Goal: Transaction & Acquisition: Purchase product/service

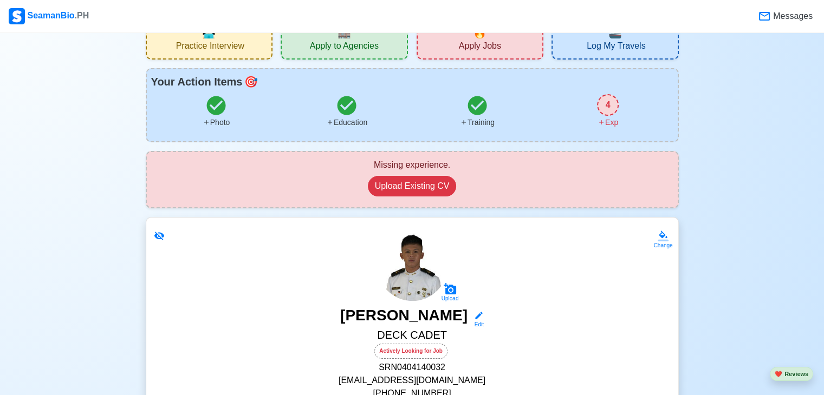
scroll to position [54, 0]
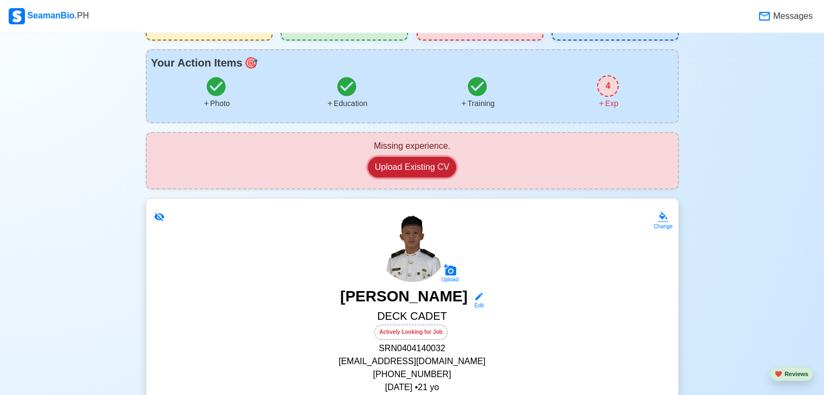
click at [435, 162] on button "Upload Existing CV" at bounding box center [412, 167] width 89 height 21
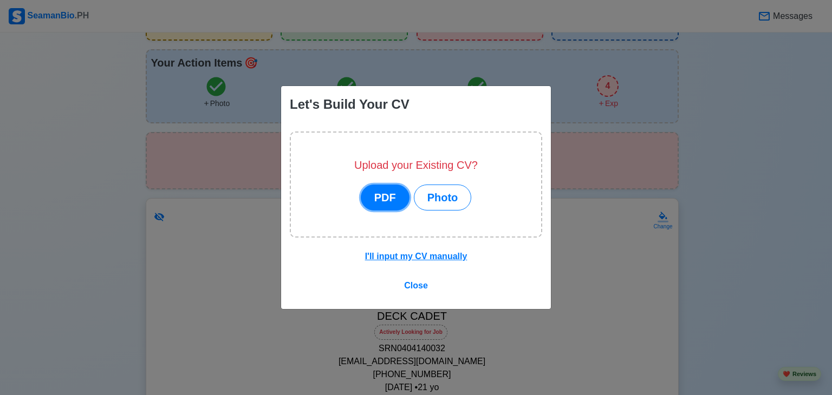
click at [397, 202] on button "PDF" at bounding box center [385, 198] width 49 height 26
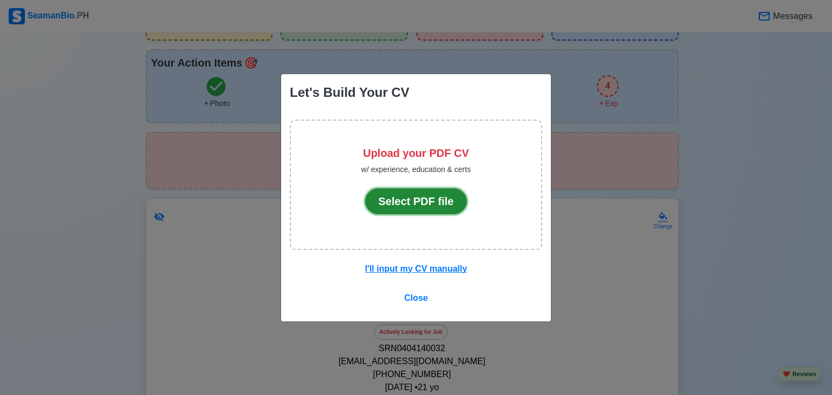
click at [400, 202] on button "Select PDF file" at bounding box center [416, 202] width 102 height 26
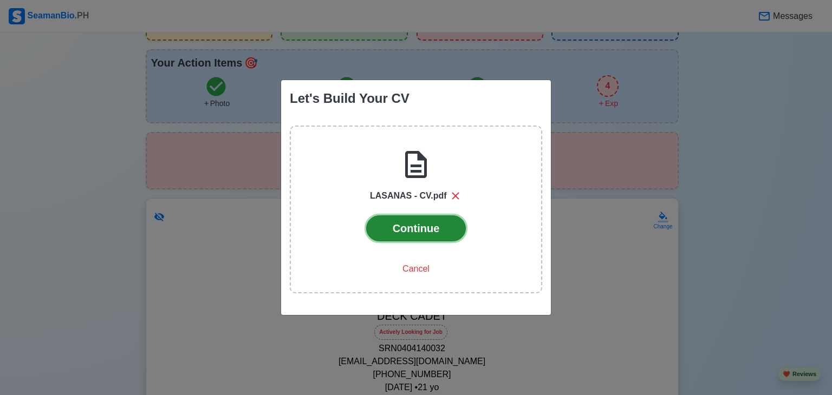
click at [436, 229] on button "Continue" at bounding box center [416, 229] width 100 height 26
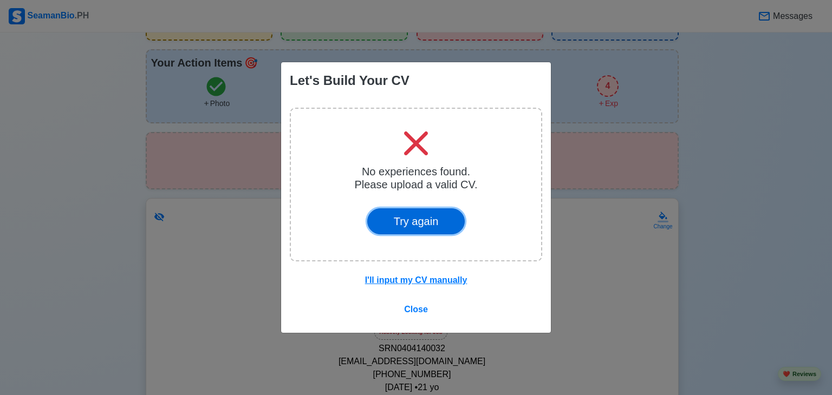
click at [419, 230] on button "Try again" at bounding box center [416, 222] width 98 height 26
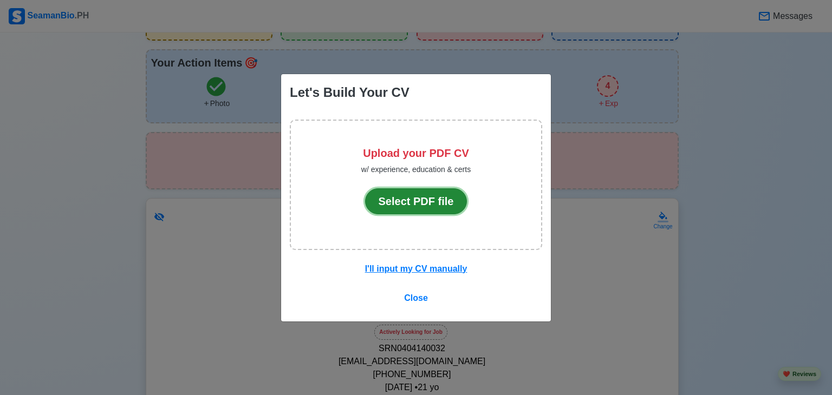
click at [421, 192] on button "Select PDF file" at bounding box center [416, 202] width 102 height 26
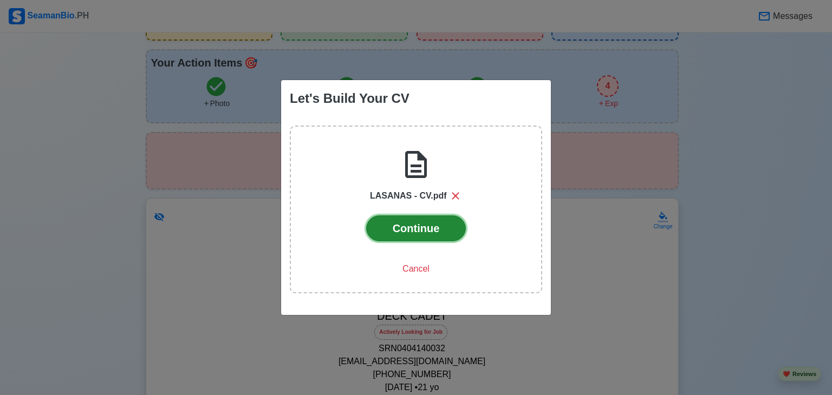
click at [441, 219] on button "Continue" at bounding box center [416, 229] width 100 height 26
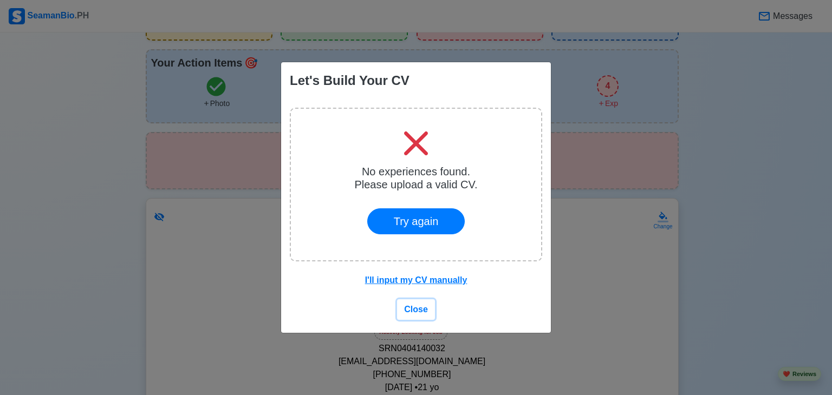
click at [421, 310] on span "Close" at bounding box center [416, 309] width 24 height 9
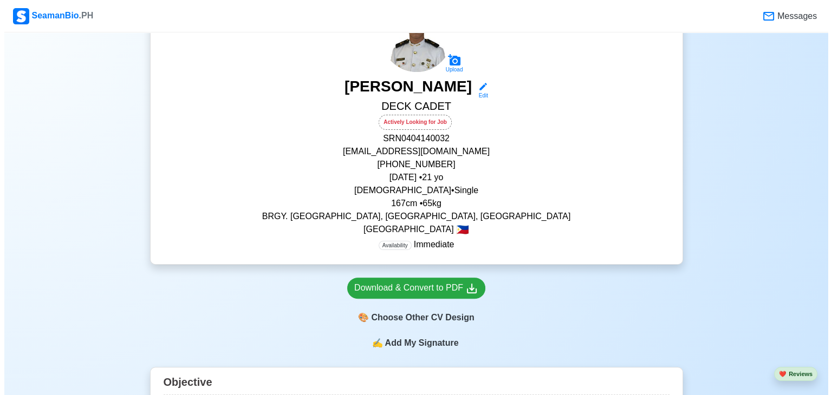
scroll to position [271, 0]
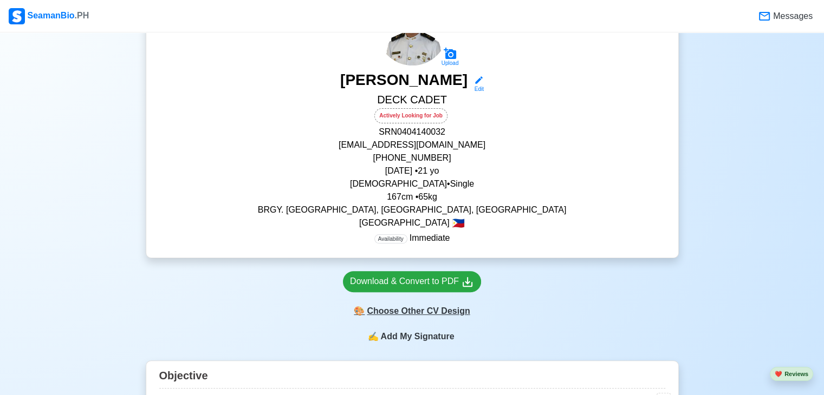
click at [440, 314] on div "🎨 Choose Other CV Design" at bounding box center [412, 311] width 138 height 21
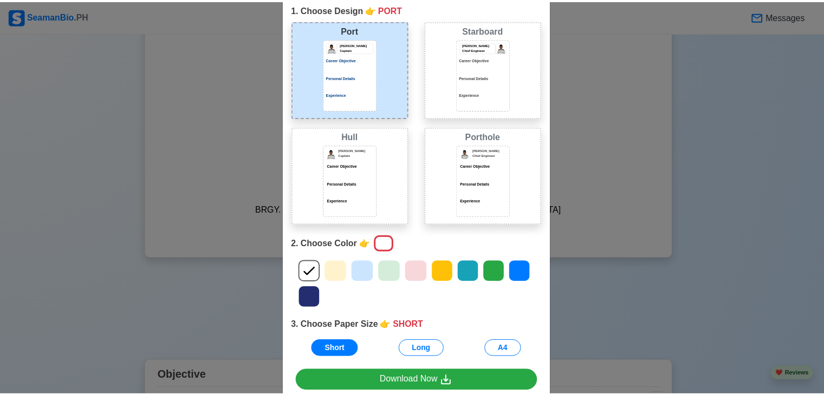
scroll to position [103, 0]
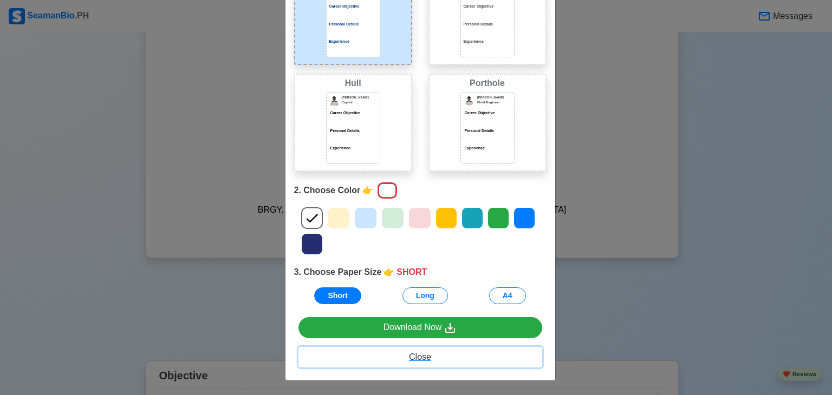
drag, startPoint x: 419, startPoint y: 358, endPoint x: 418, endPoint y: 346, distance: 11.9
click at [419, 358] on span "Close" at bounding box center [420, 357] width 22 height 9
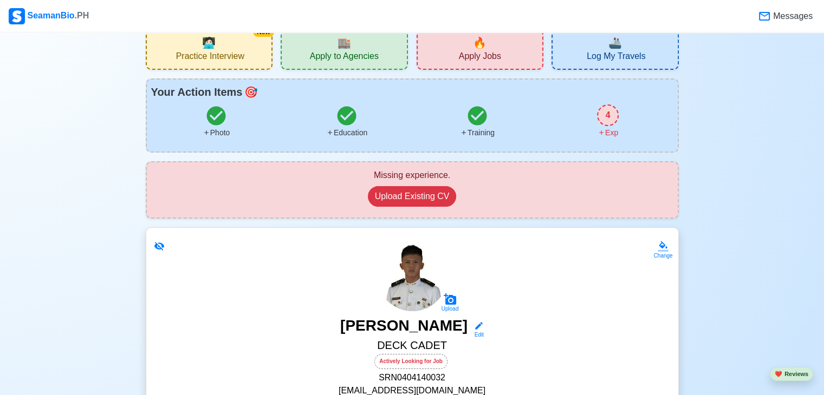
scroll to position [0, 0]
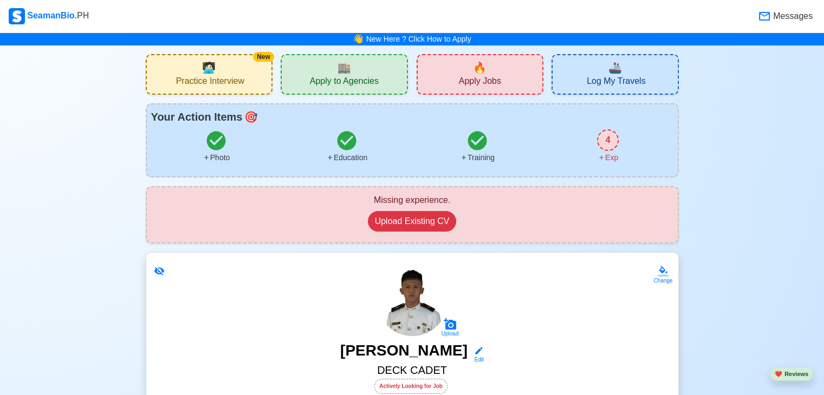
click at [611, 129] on div "4 Exp" at bounding box center [608, 146] width 131 height 34
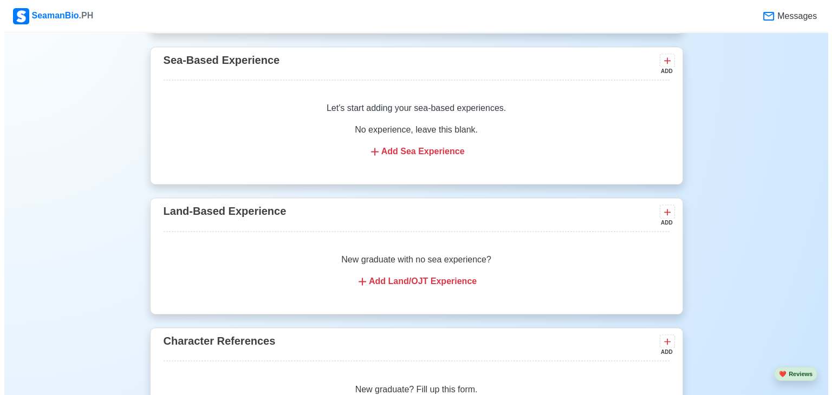
scroll to position [1724, 0]
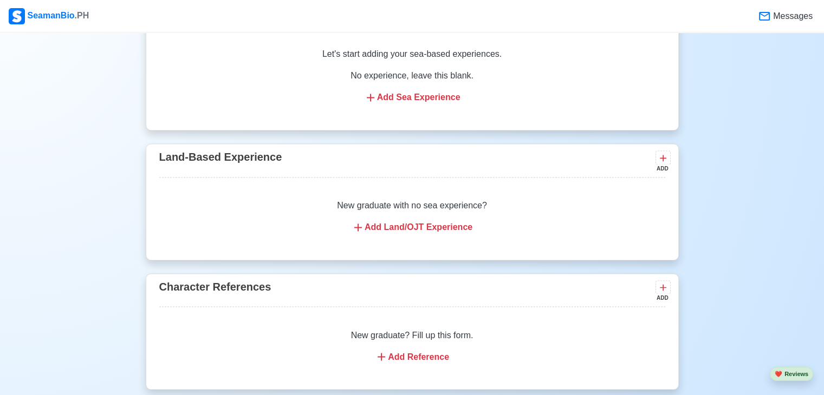
click at [472, 196] on div "New graduate with no sea experience? Add Land/OJT Experience" at bounding box center [412, 216] width 506 height 61
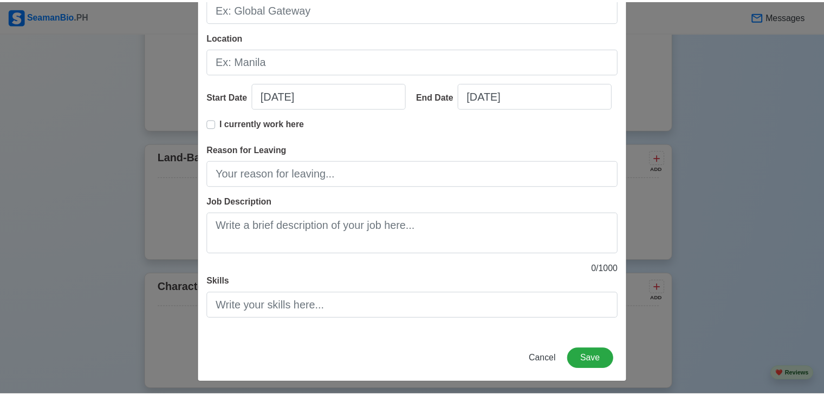
scroll to position [137, 0]
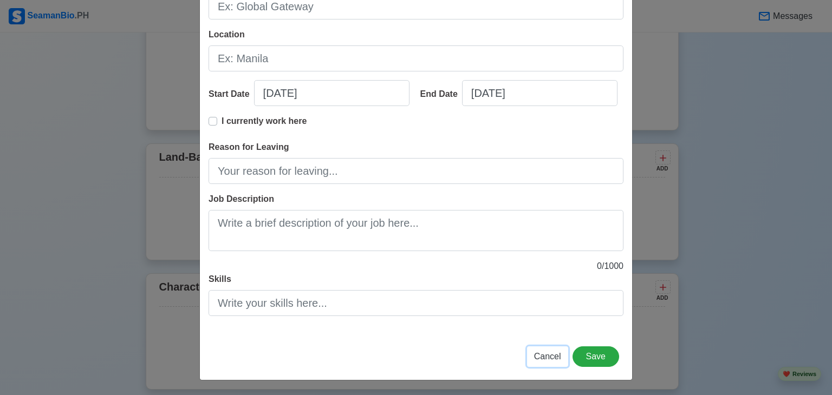
click at [552, 362] on button "Cancel" at bounding box center [547, 357] width 41 height 21
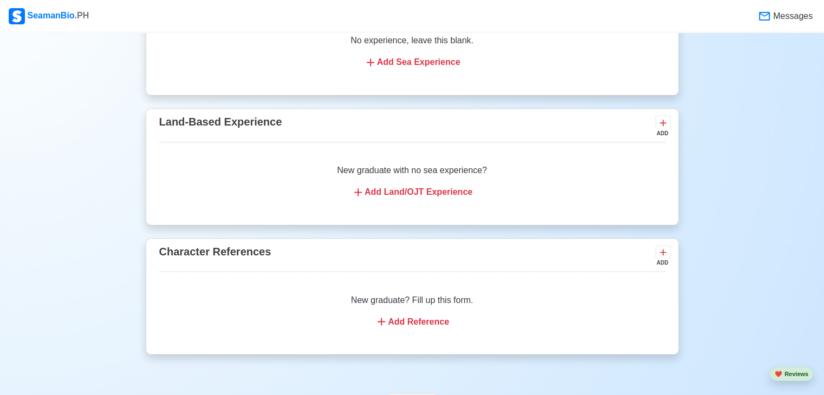
scroll to position [1778, 0]
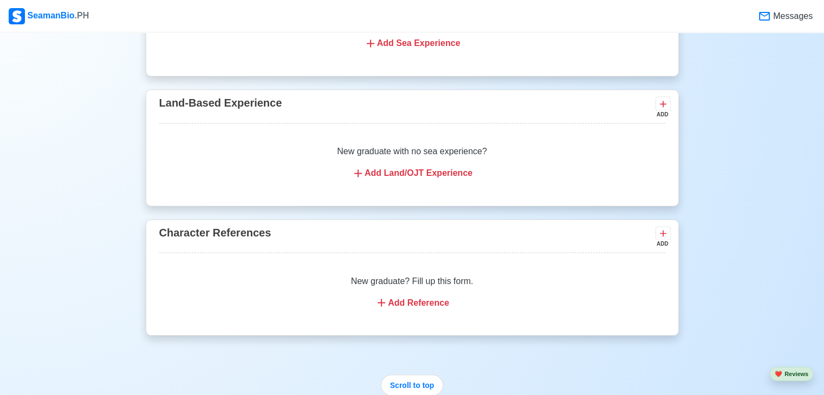
click at [436, 303] on div "Add Reference" at bounding box center [412, 302] width 480 height 13
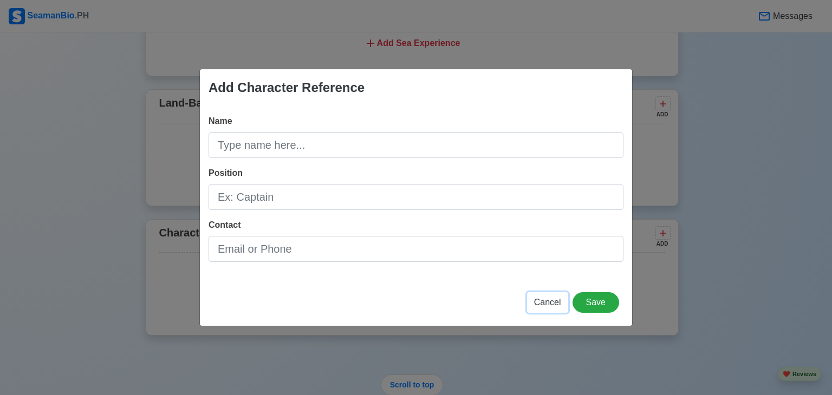
click at [549, 304] on span "Cancel" at bounding box center [547, 302] width 27 height 9
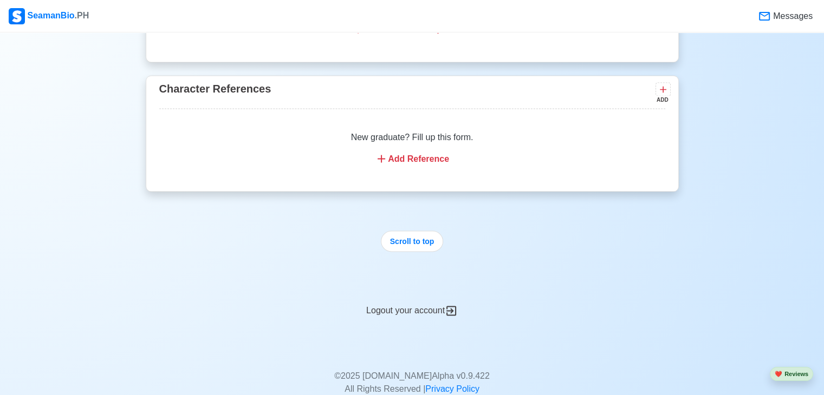
scroll to position [1940, 0]
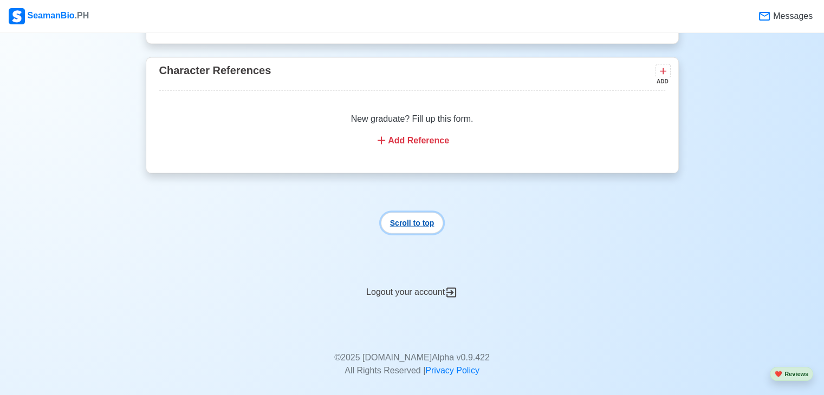
click at [421, 220] on button "Scroll to top" at bounding box center [412, 222] width 63 height 21
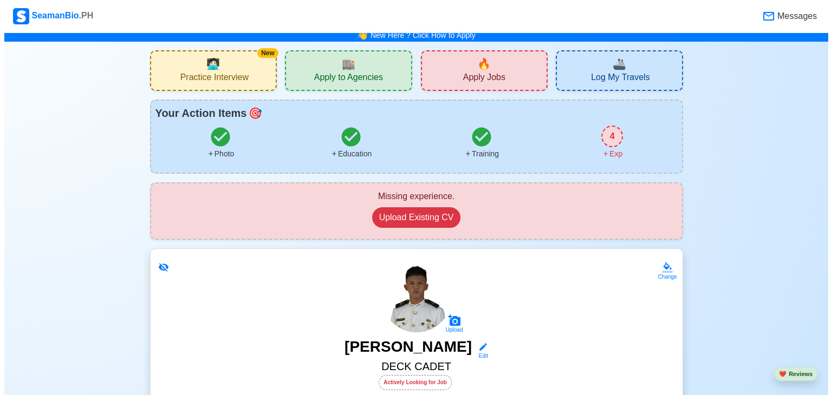
scroll to position [0, 0]
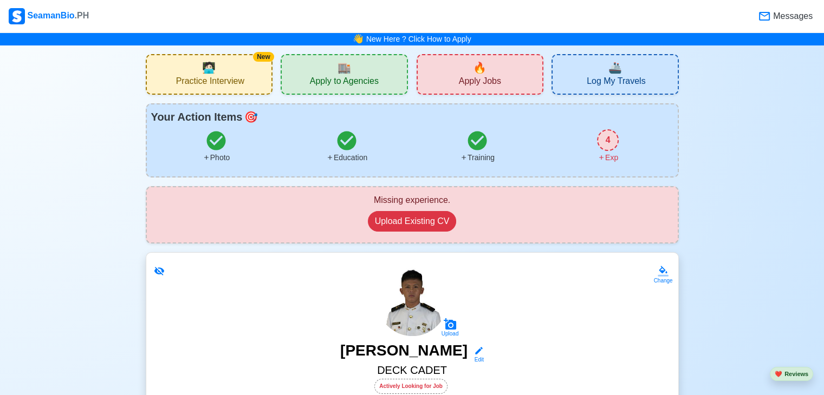
click at [502, 70] on div "🔥 Apply Jobs" at bounding box center [480, 74] width 127 height 41
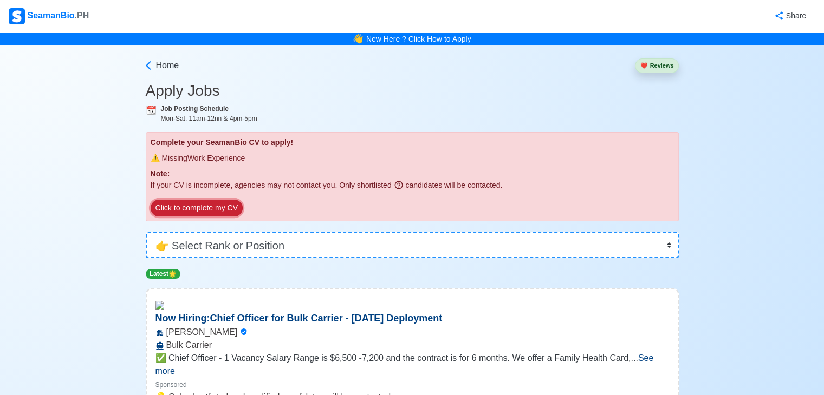
click at [220, 211] on button "Click to complete my CV" at bounding box center [197, 208] width 92 height 17
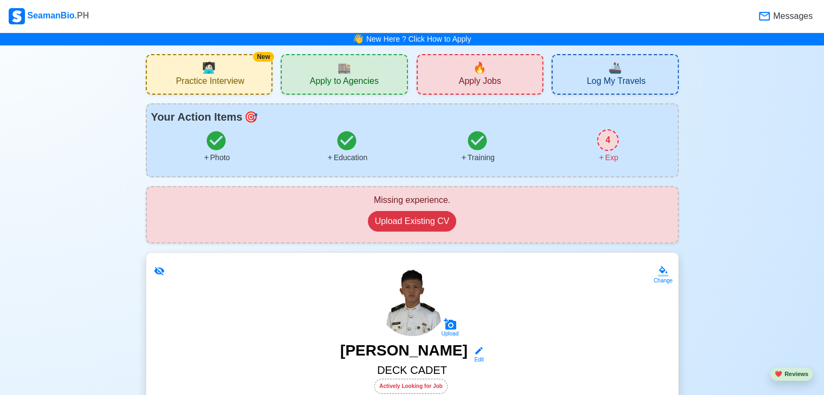
click at [509, 82] on div "🔥 Apply Jobs" at bounding box center [480, 74] width 127 height 41
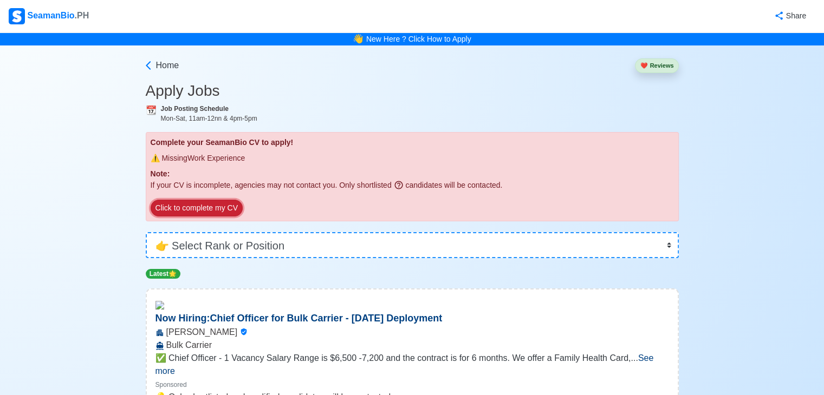
click at [198, 203] on button "Click to complete my CV" at bounding box center [197, 208] width 92 height 17
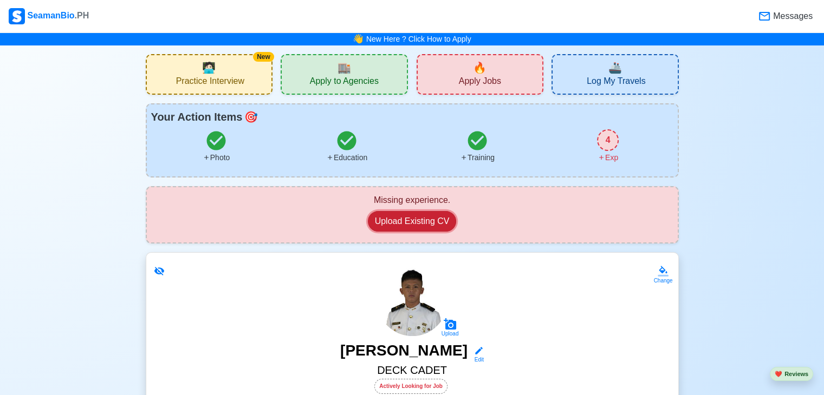
click at [433, 219] on button "Upload Existing CV" at bounding box center [412, 221] width 89 height 21
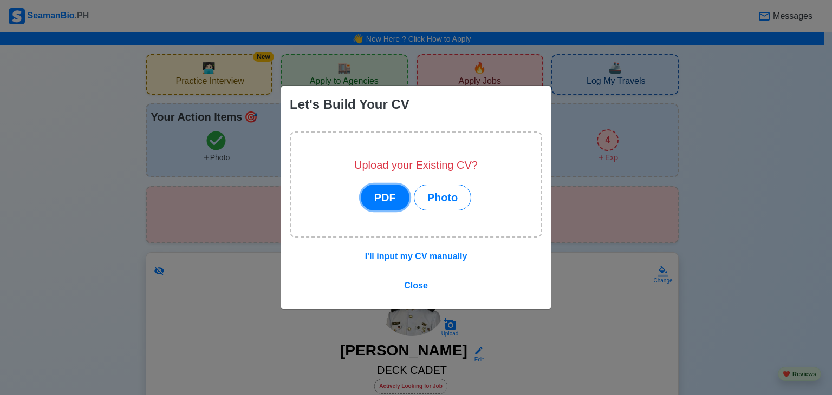
click at [392, 196] on button "PDF" at bounding box center [385, 198] width 49 height 26
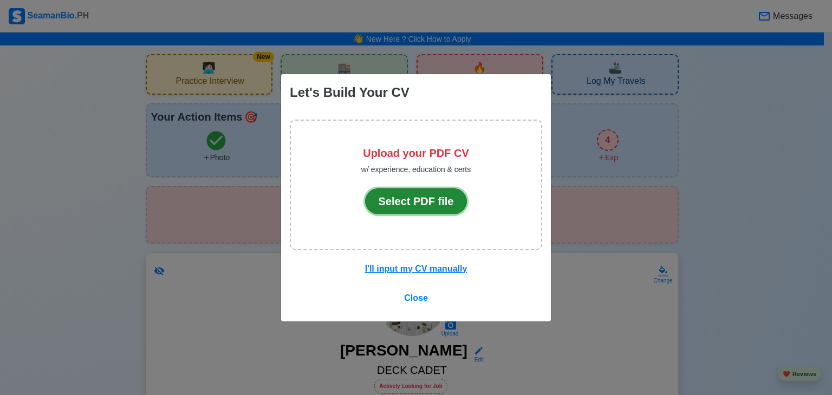
click at [413, 212] on button "Select PDF file" at bounding box center [416, 202] width 102 height 26
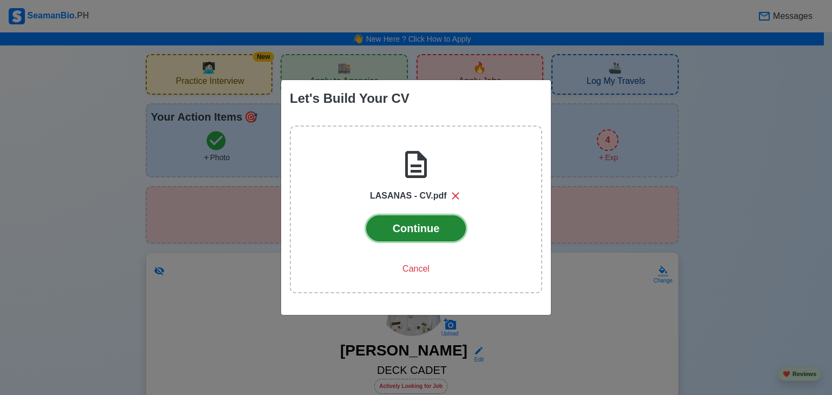
click at [423, 235] on button "Continue" at bounding box center [416, 229] width 100 height 26
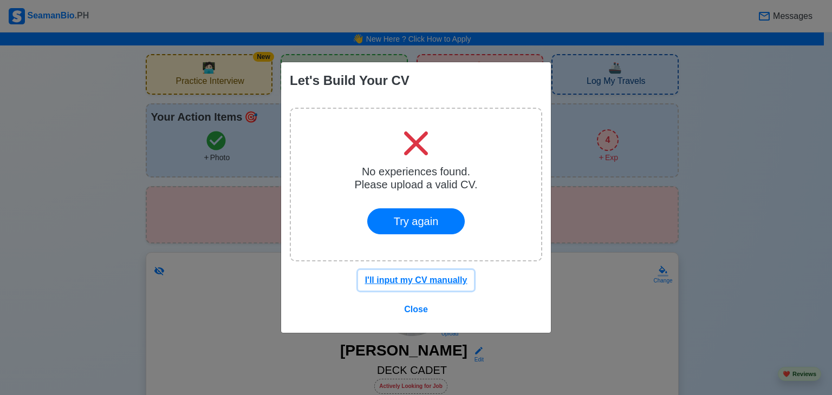
click at [431, 282] on u "I'll input my CV manually" at bounding box center [416, 280] width 102 height 9
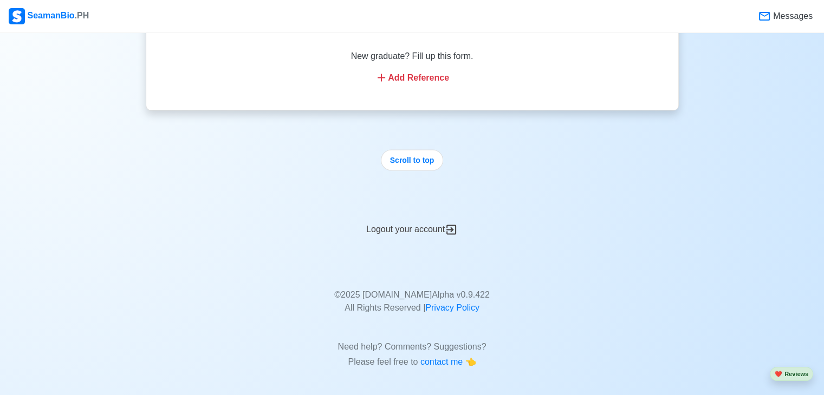
scroll to position [2004, 0]
click at [415, 159] on button "Scroll to top" at bounding box center [412, 158] width 63 height 21
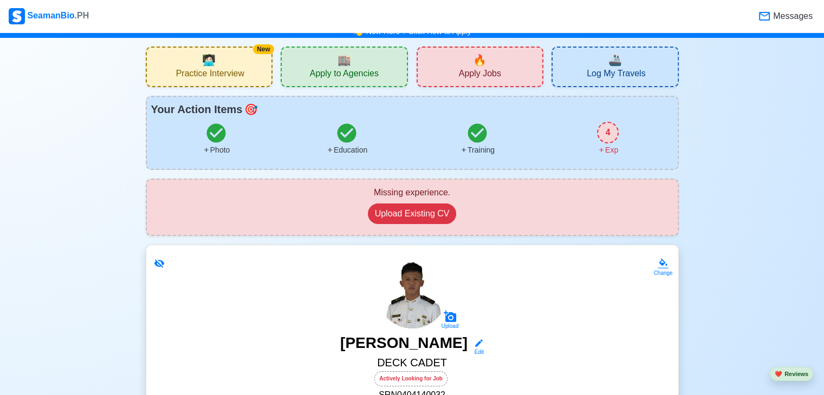
scroll to position [0, 0]
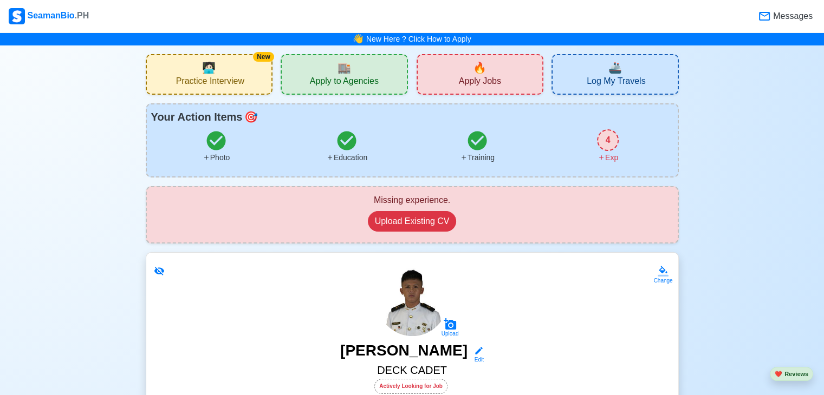
click at [481, 74] on span "🔥" at bounding box center [480, 68] width 14 height 16
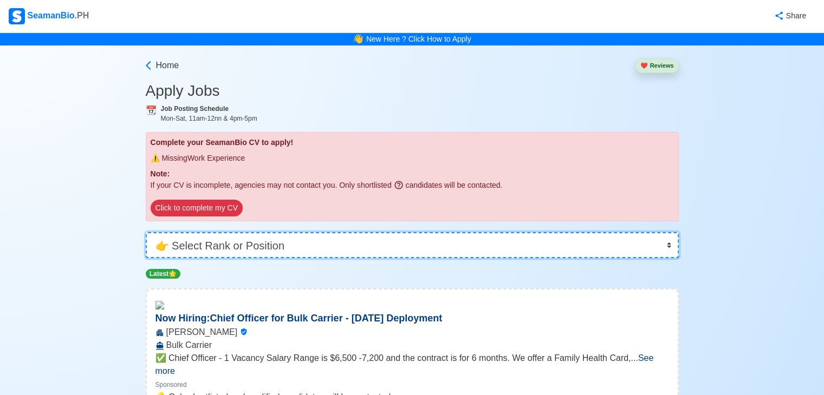
click at [314, 244] on select "👉 Select Rank or Position Master Chief Officer 2nd Officer 3rd Officer Junior O…" at bounding box center [412, 245] width 533 height 26
select select "Cadet"
click at [146, 232] on select "👉 Select Rank or Position Master Chief Officer 2nd Officer 3rd Officer Junior O…" at bounding box center [412, 245] width 533 height 26
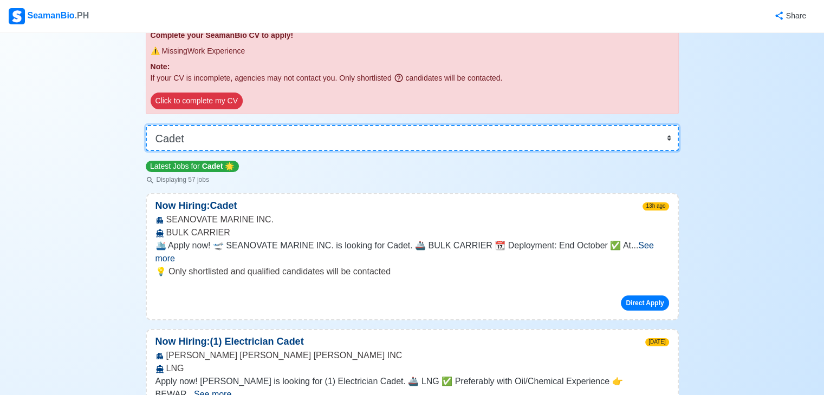
scroll to position [108, 0]
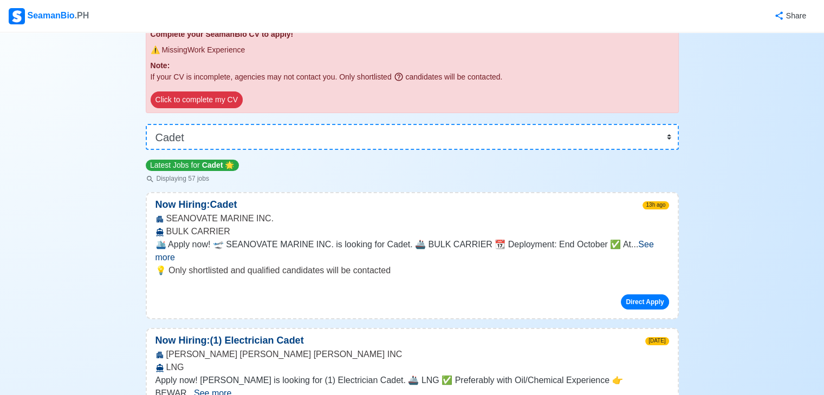
click at [653, 242] on span "See more" at bounding box center [404, 251] width 498 height 22
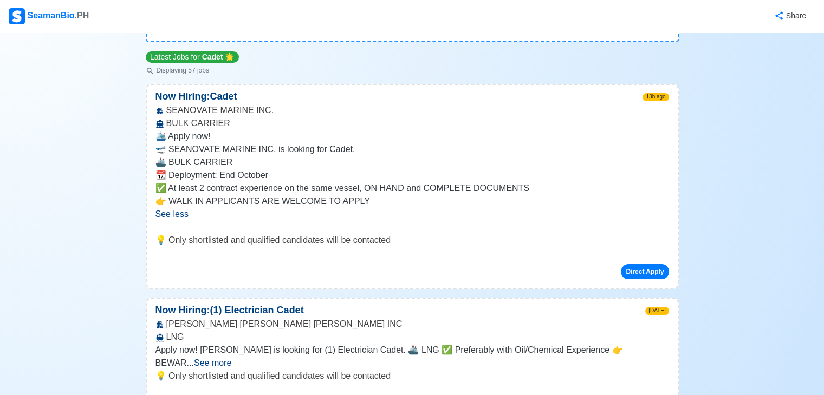
scroll to position [271, 0]
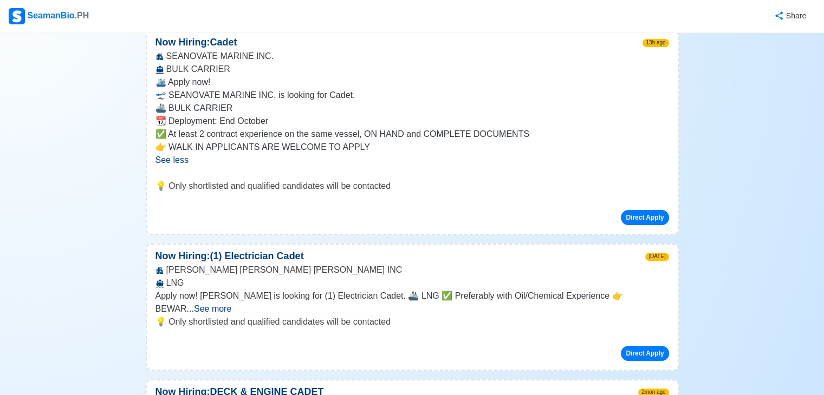
click at [231, 304] on span "See more" at bounding box center [212, 308] width 37 height 9
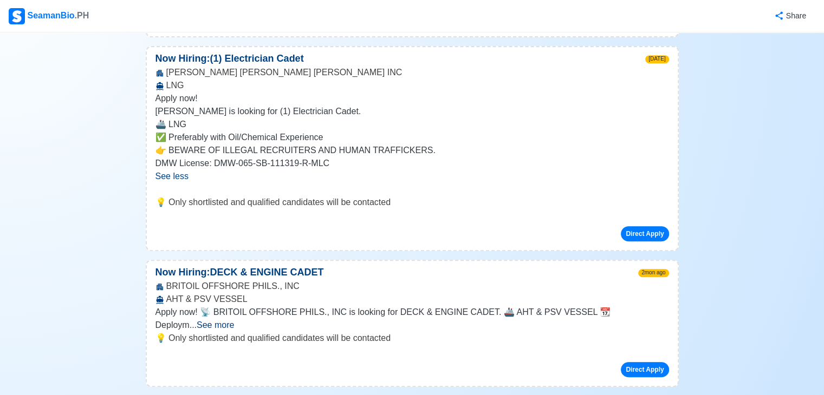
scroll to position [488, 0]
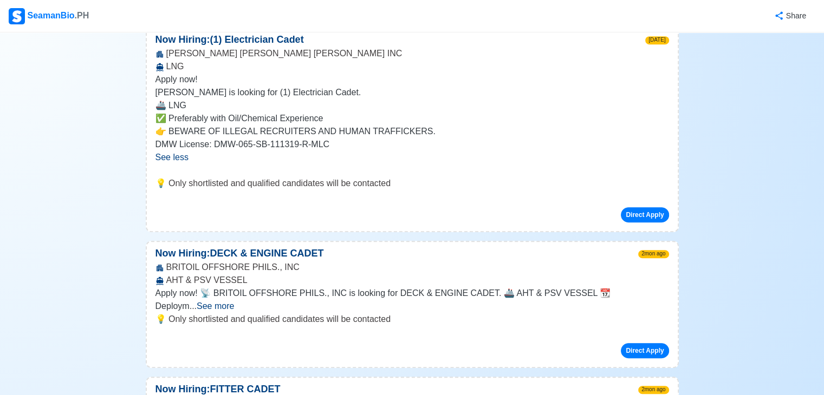
click at [234, 302] on span "See more" at bounding box center [215, 306] width 37 height 9
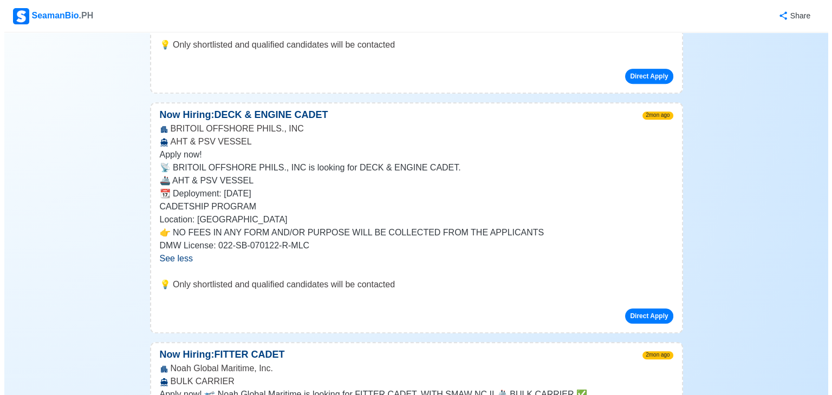
scroll to position [650, 0]
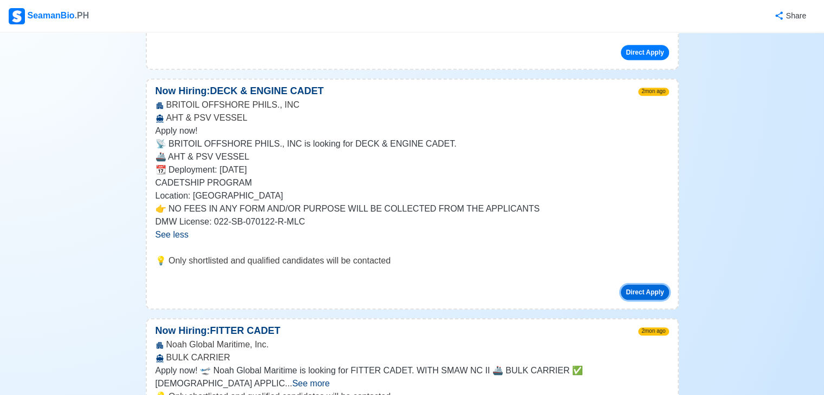
click at [641, 294] on button "Direct Apply" at bounding box center [645, 292] width 48 height 15
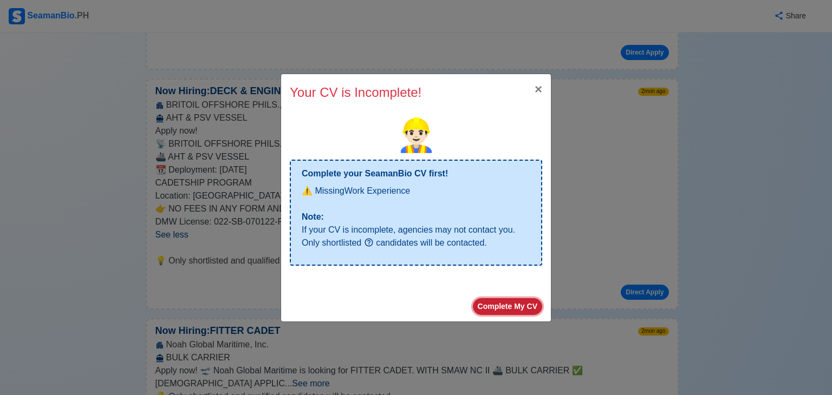
click at [524, 302] on button "Complete My CV" at bounding box center [507, 306] width 69 height 17
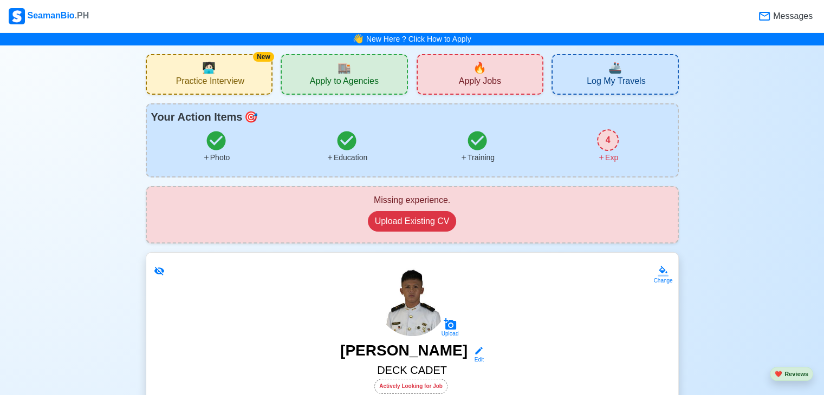
click at [465, 83] on span "Apply Jobs" at bounding box center [480, 83] width 42 height 14
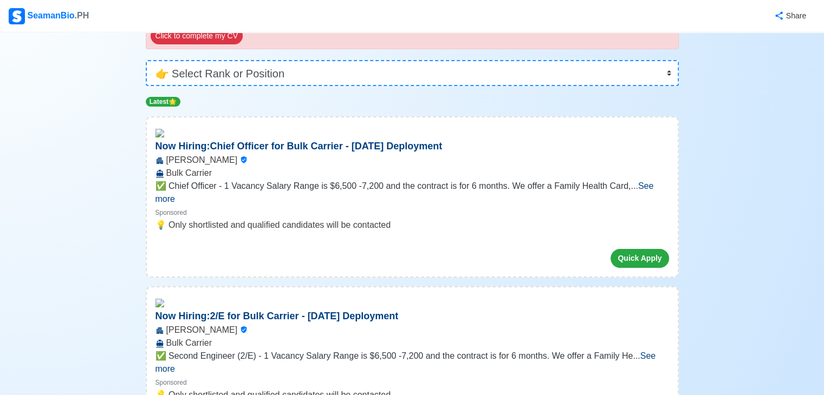
scroll to position [54, 0]
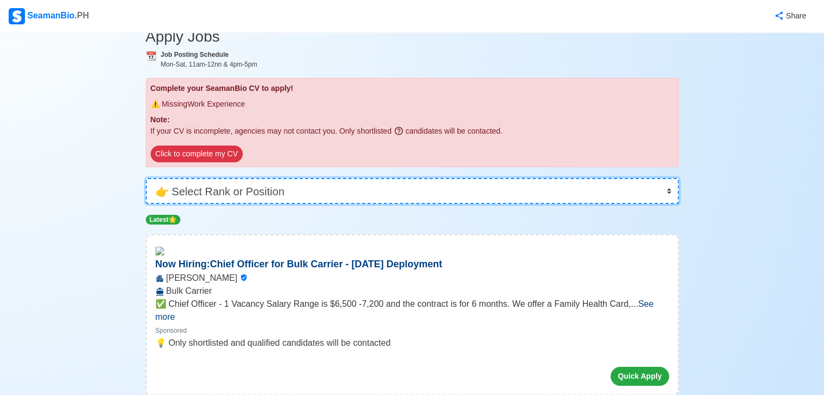
click at [440, 196] on select "👉 Select Rank or Position Master Chief Officer 2nd Officer 3rd Officer Junior O…" at bounding box center [412, 191] width 533 height 26
click at [146, 204] on select "👉 Select Rank or Position Master Chief Officer 2nd Officer 3rd Officer Junior O…" at bounding box center [412, 191] width 533 height 26
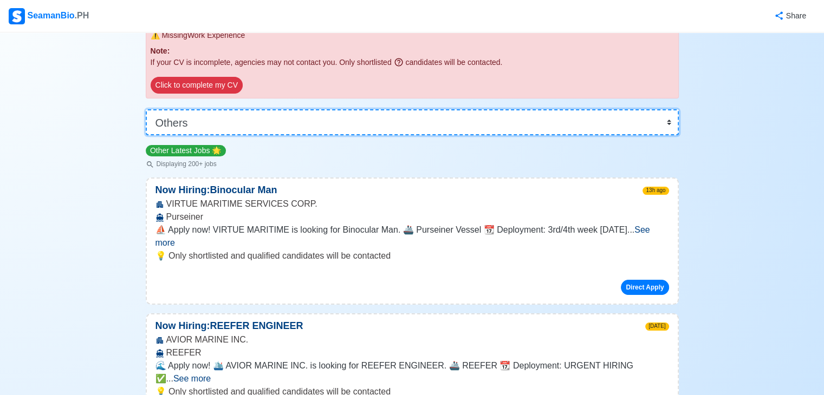
scroll to position [163, 0]
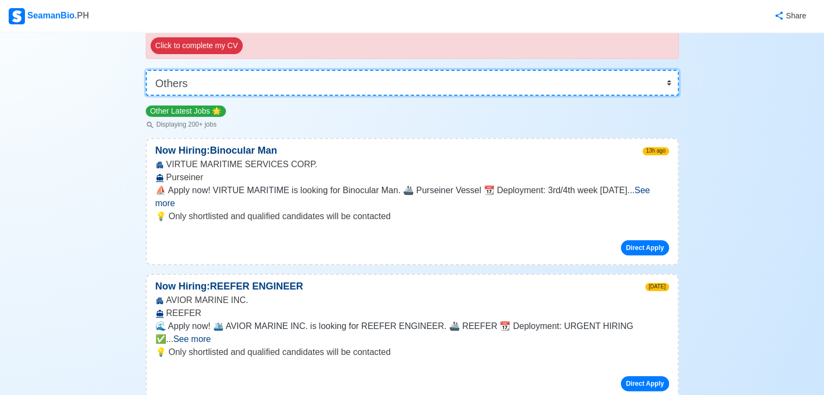
click at [367, 90] on select "👉 Select Rank or Position Master Chief Officer 2nd Officer 3rd Officer Junior O…" at bounding box center [412, 83] width 533 height 26
select select "Cadet"
click at [146, 96] on select "👉 Select Rank or Position Master Chief Officer 2nd Officer 3rd Officer Junior O…" at bounding box center [412, 83] width 533 height 26
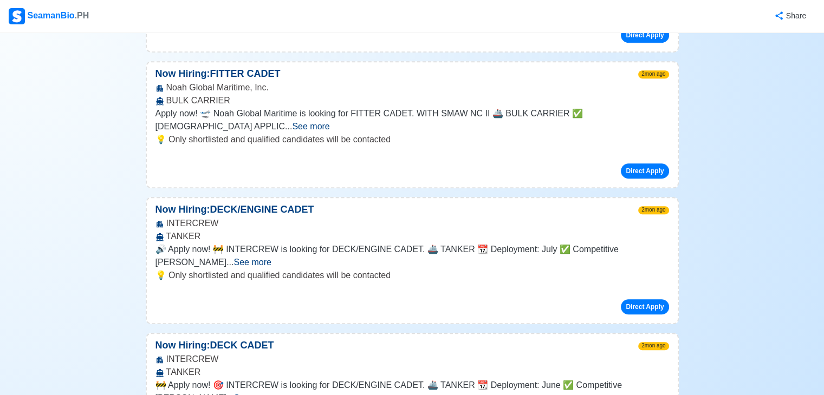
scroll to position [650, 0]
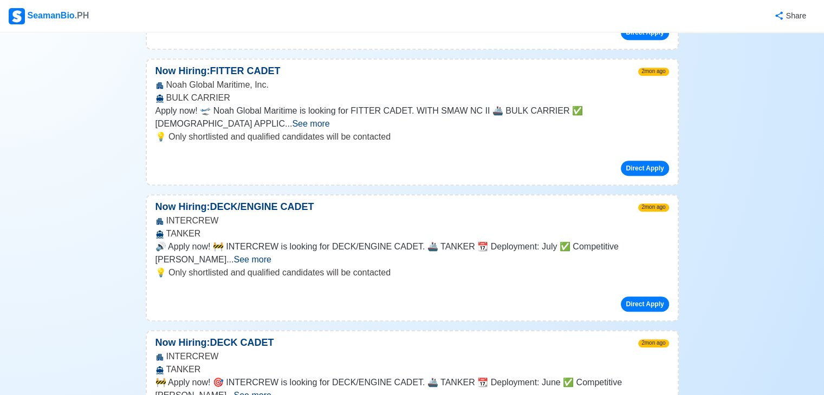
click at [490, 350] on div "INTERCREW TANKER" at bounding box center [412, 363] width 531 height 26
click at [271, 391] on span "See more" at bounding box center [251, 395] width 37 height 9
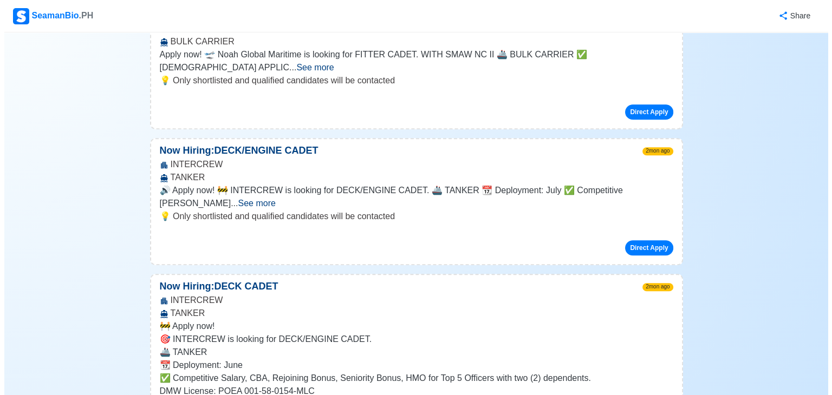
scroll to position [758, 0]
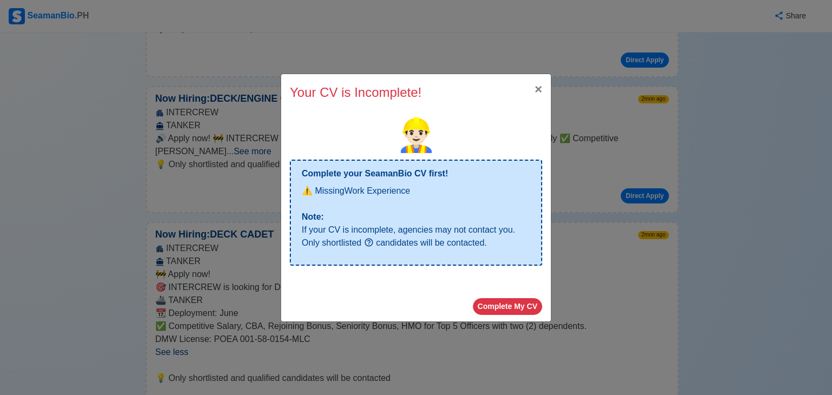
click at [424, 193] on div "⚠️ Missing Work Experience" at bounding box center [416, 195] width 229 height 30
click at [501, 306] on button "Complete My CV" at bounding box center [507, 306] width 69 height 17
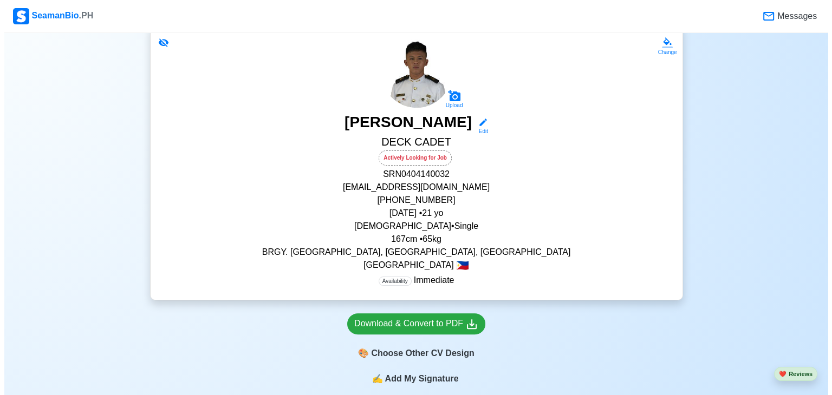
scroll to position [271, 0]
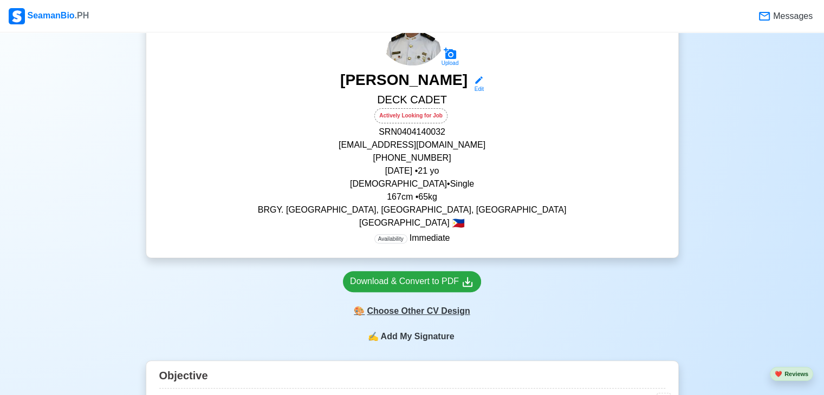
click at [446, 312] on div "🎨 Choose Other CV Design" at bounding box center [412, 311] width 138 height 21
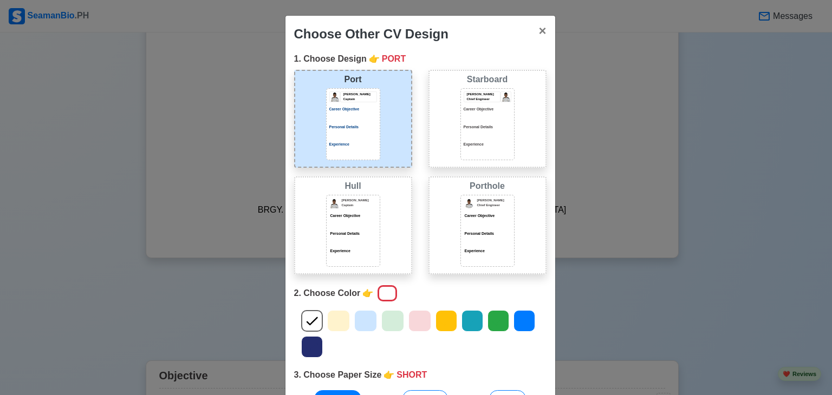
click at [364, 219] on div "Career Objective" at bounding box center [353, 220] width 48 height 14
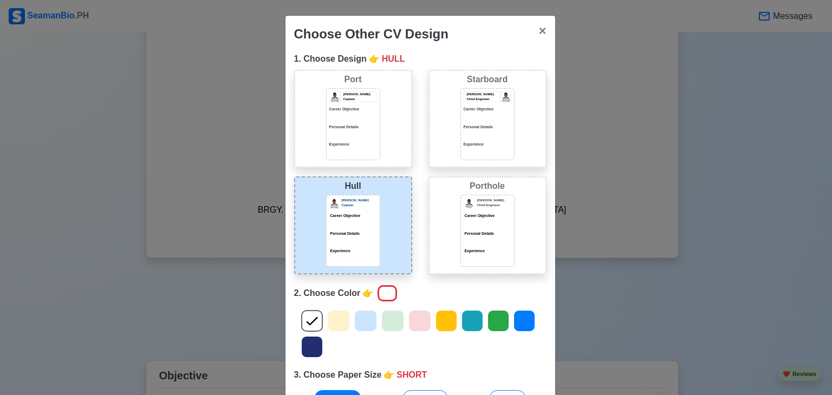
click at [464, 139] on div "[PERSON_NAME] Chief Engineer Career Objective Personal Details Experience" at bounding box center [488, 124] width 48 height 64
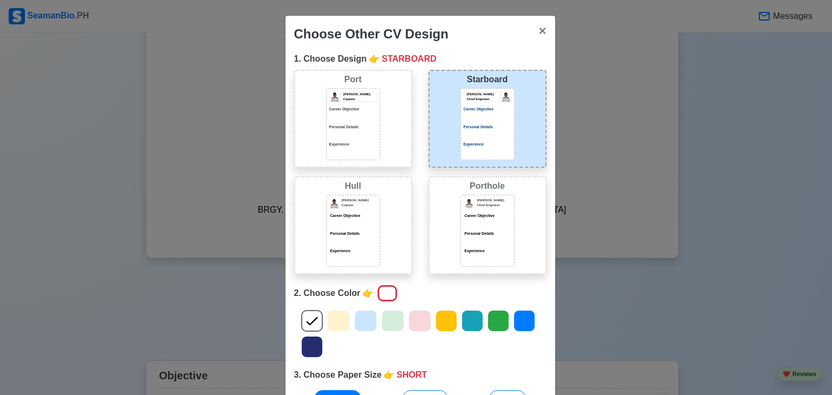
scroll to position [103, 0]
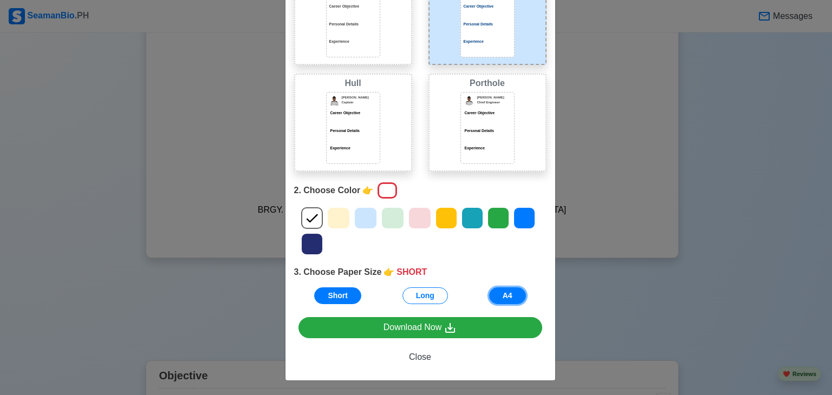
click at [502, 293] on button "A4" at bounding box center [507, 296] width 37 height 17
click at [363, 213] on icon at bounding box center [366, 218] width 16 height 16
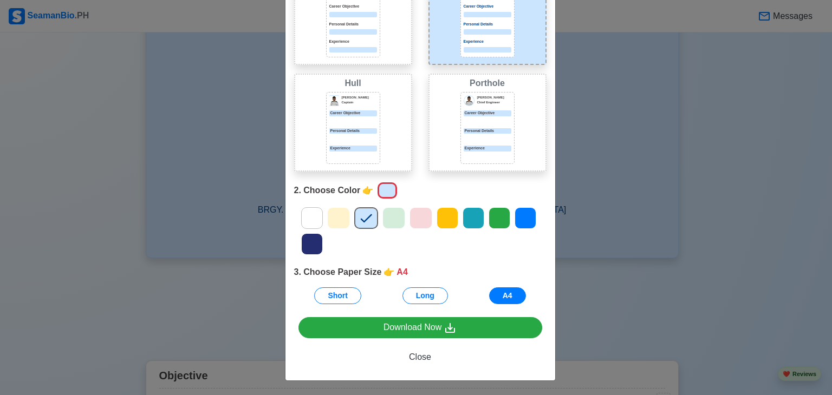
click at [517, 210] on icon at bounding box center [525, 218] width 16 height 16
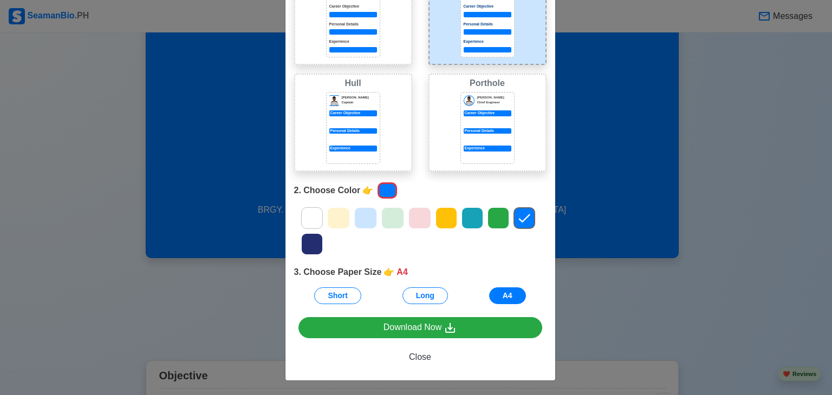
click at [366, 215] on icon at bounding box center [365, 219] width 11 height 9
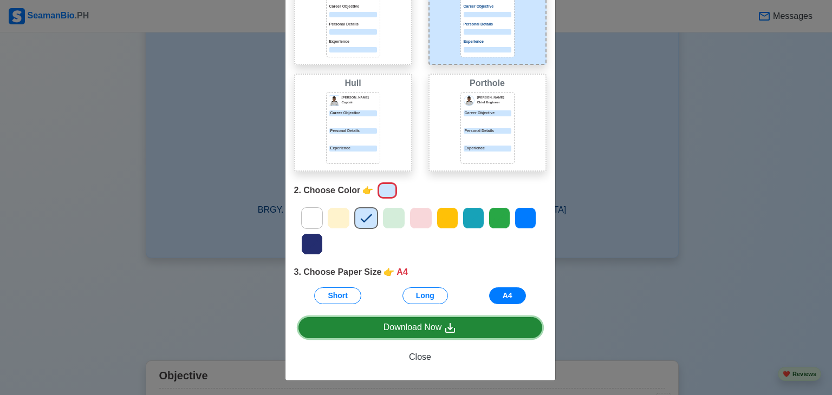
click at [459, 328] on link "Download Now" at bounding box center [420, 327] width 244 height 21
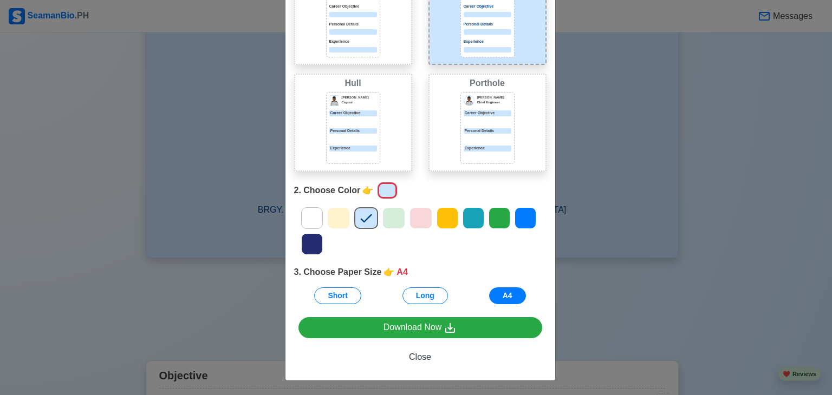
click at [756, 230] on div "Choose Other CV Design × Close 1. Choose Design 👉 STARBOARD Port [PERSON_NAME] …" at bounding box center [416, 197] width 832 height 395
click at [425, 361] on span "Close" at bounding box center [420, 357] width 22 height 9
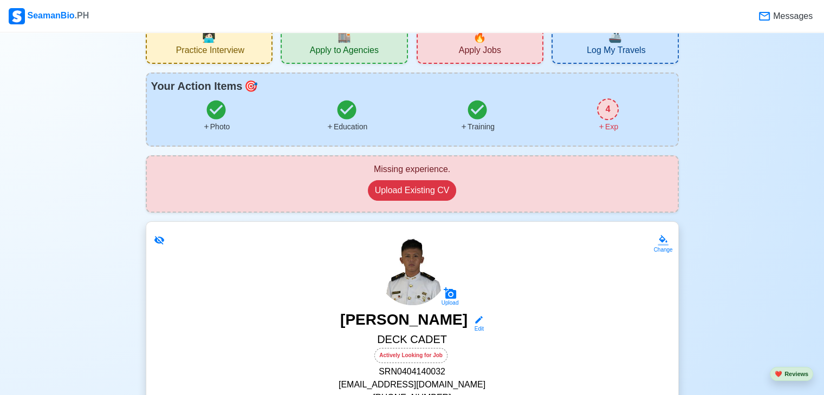
scroll to position [0, 0]
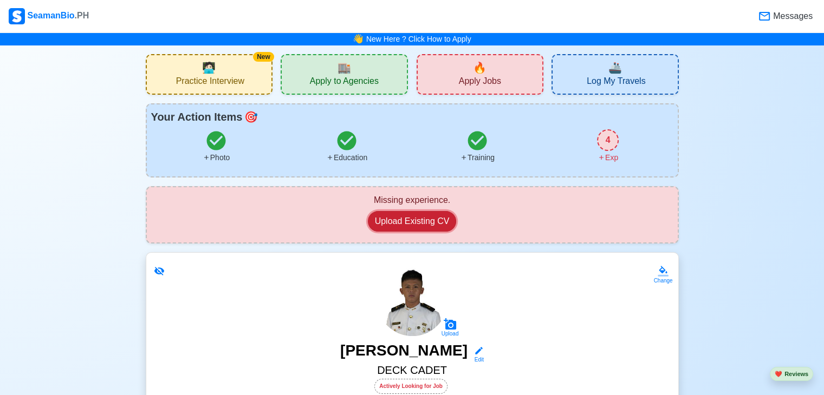
click at [408, 216] on button "Upload Existing CV" at bounding box center [412, 221] width 89 height 21
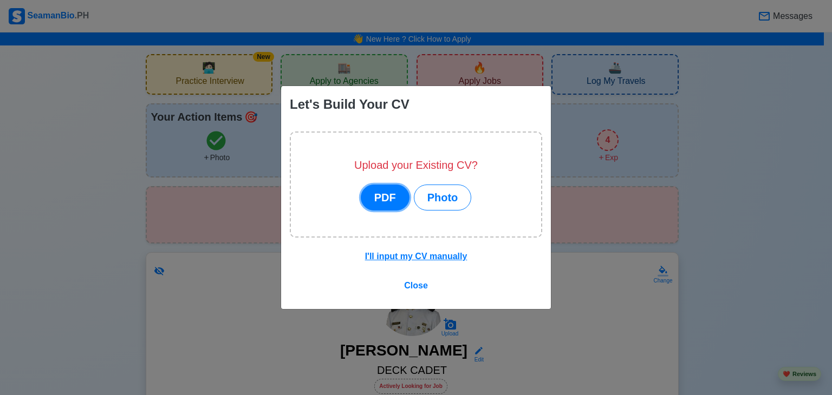
click at [391, 195] on button "PDF" at bounding box center [385, 198] width 49 height 26
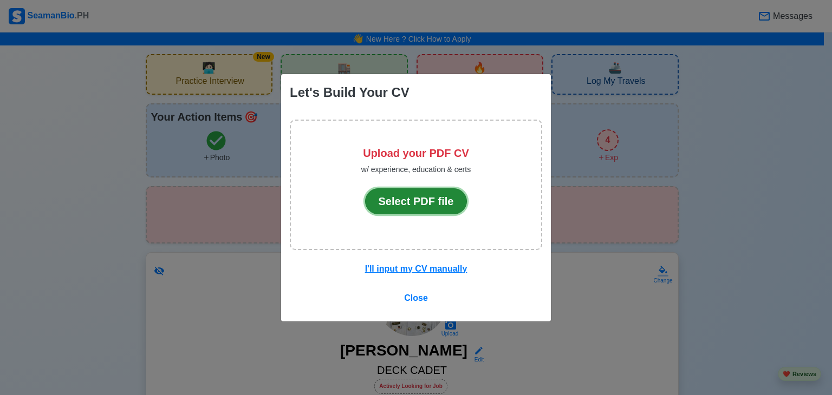
click at [399, 204] on button "Select PDF file" at bounding box center [416, 202] width 102 height 26
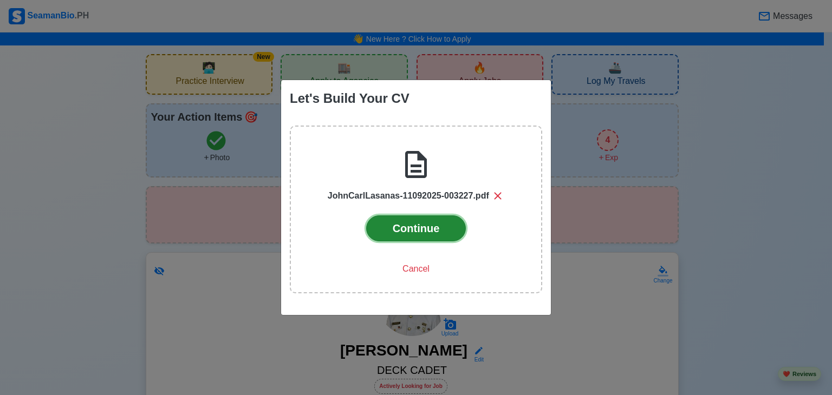
click at [453, 230] on button "Continue" at bounding box center [416, 229] width 100 height 26
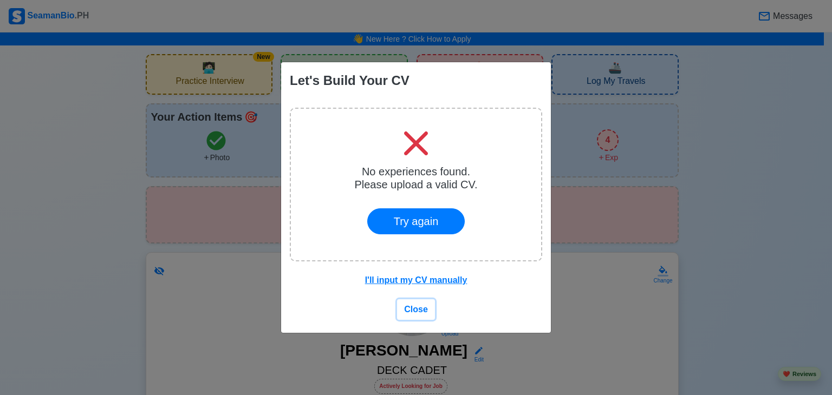
click at [417, 311] on span "Close" at bounding box center [416, 309] width 24 height 9
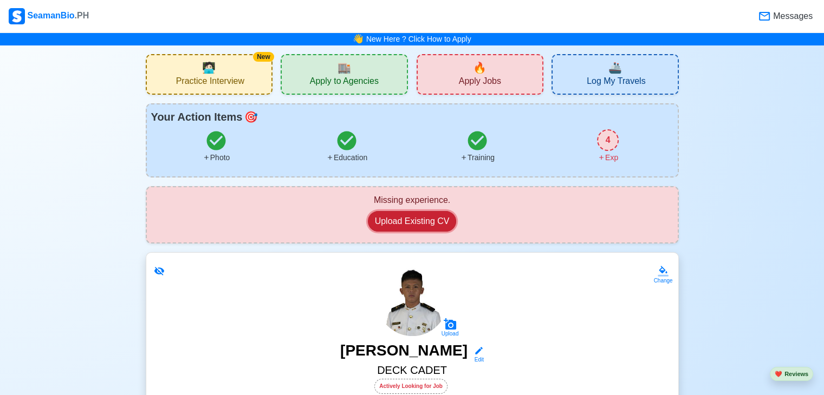
click at [418, 223] on button "Upload Existing CV" at bounding box center [412, 221] width 89 height 21
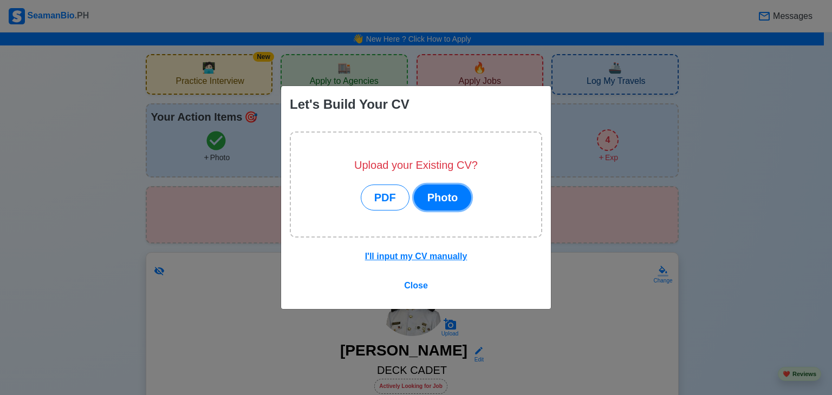
click at [445, 192] on button "Photo" at bounding box center [443, 198] width 58 height 26
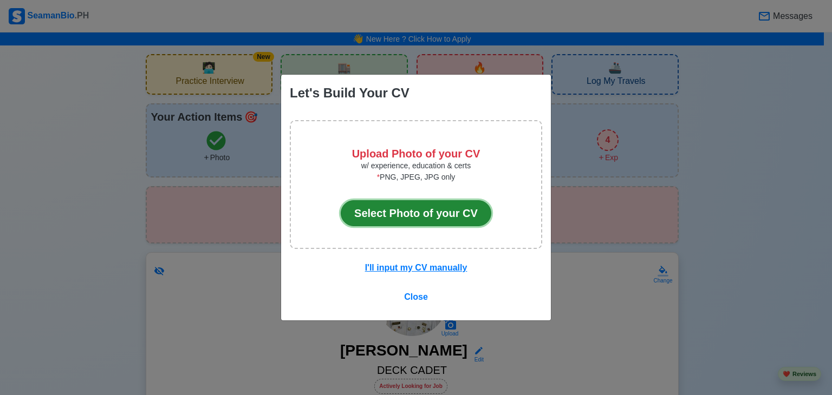
click at [433, 213] on button "Select Photo of your CV" at bounding box center [416, 213] width 151 height 26
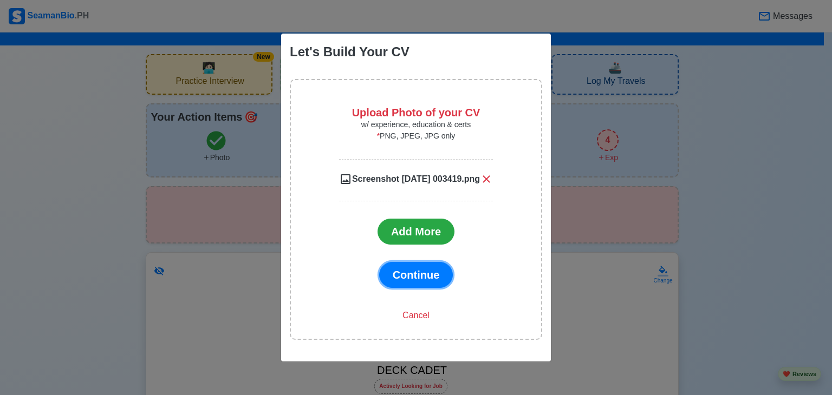
click at [426, 263] on button "Continue" at bounding box center [416, 275] width 74 height 26
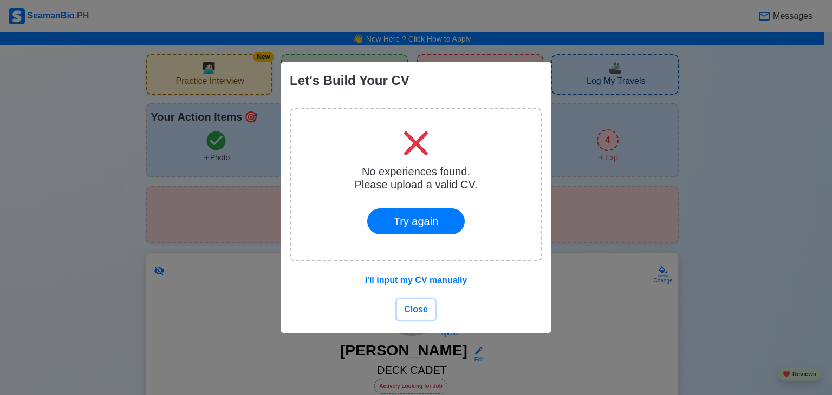
click at [421, 309] on span "Close" at bounding box center [416, 309] width 24 height 9
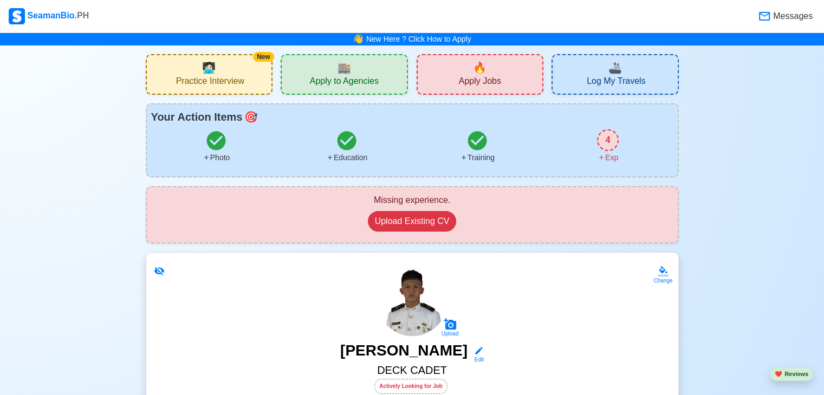
click at [347, 80] on span "Apply to Agencies" at bounding box center [344, 83] width 69 height 14
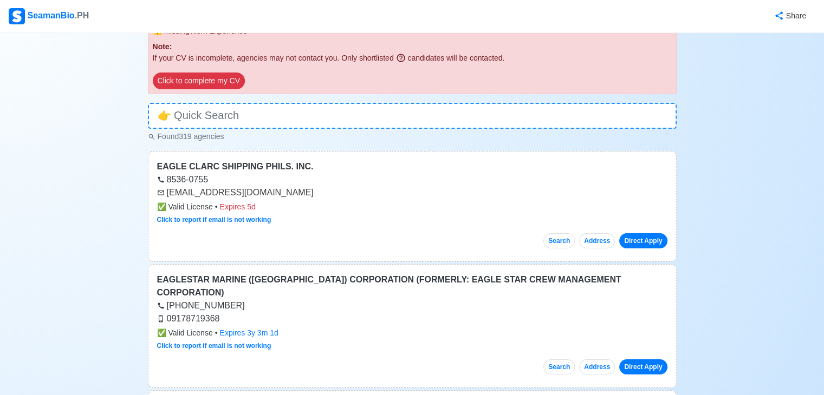
scroll to position [108, 0]
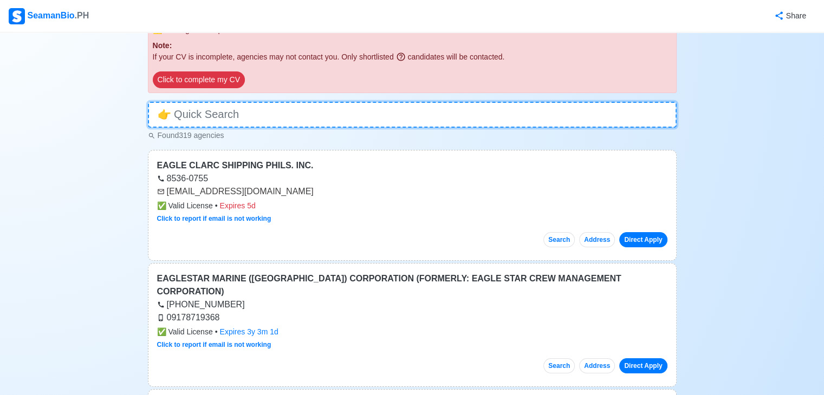
click at [291, 118] on input at bounding box center [412, 115] width 529 height 26
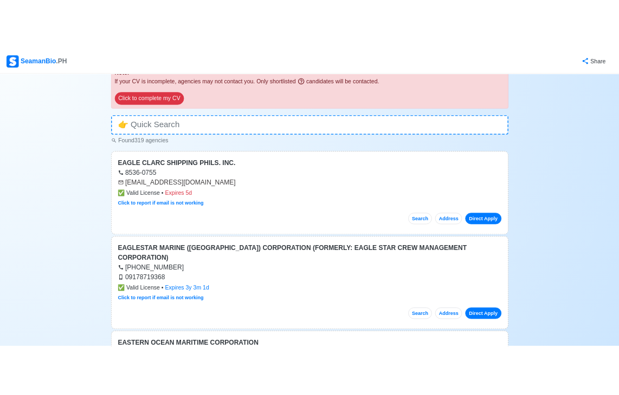
scroll to position [0, 0]
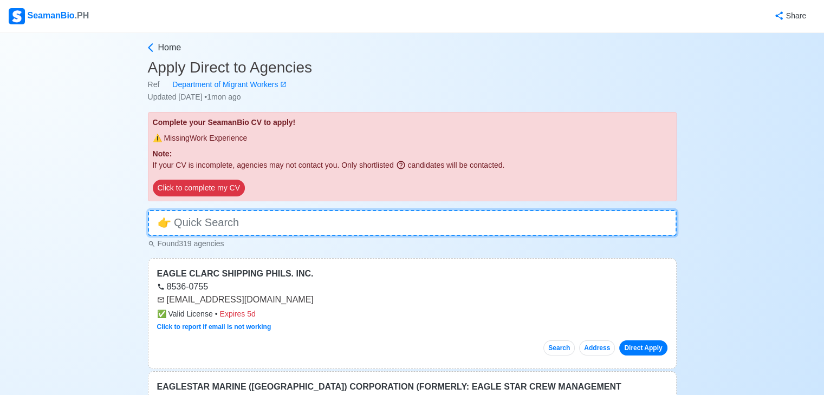
click at [384, 222] on input at bounding box center [412, 223] width 529 height 26
type input "a"
